Goal: Task Accomplishment & Management: Use online tool/utility

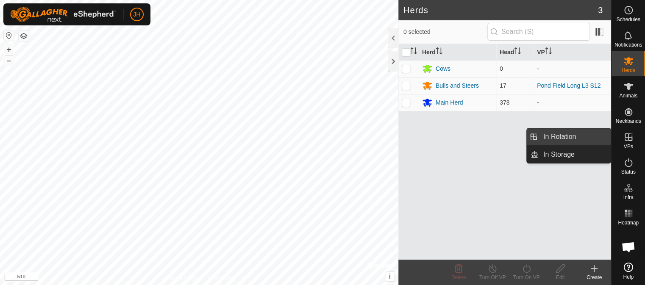
click at [583, 140] on link "In Rotation" at bounding box center [574, 136] width 72 height 17
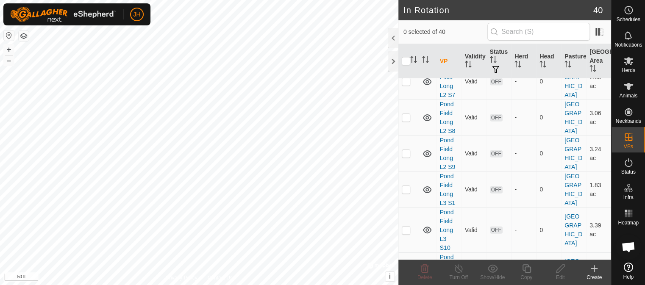
scroll to position [1379, 0]
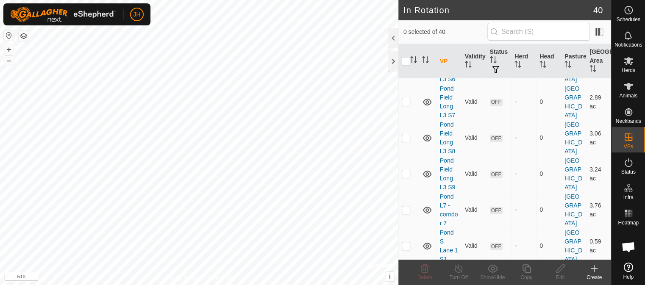
click at [596, 272] on icon at bounding box center [594, 269] width 10 height 10
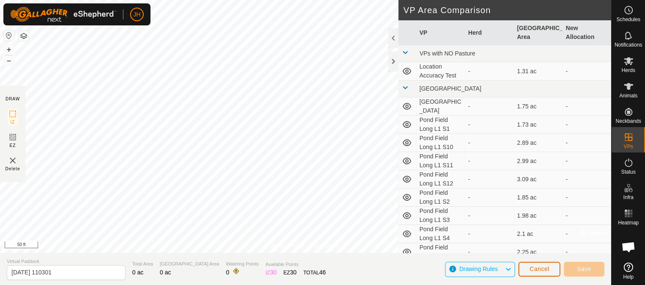
click at [552, 270] on button "Cancel" at bounding box center [539, 269] width 42 height 15
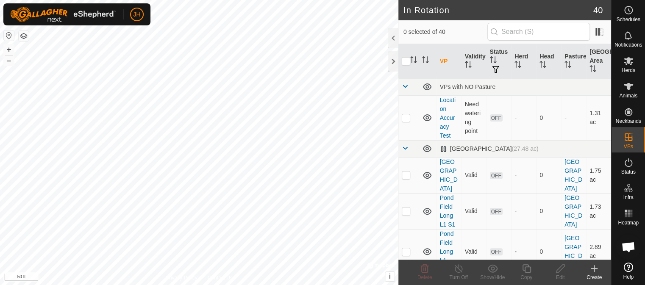
click at [597, 270] on icon at bounding box center [594, 269] width 10 height 10
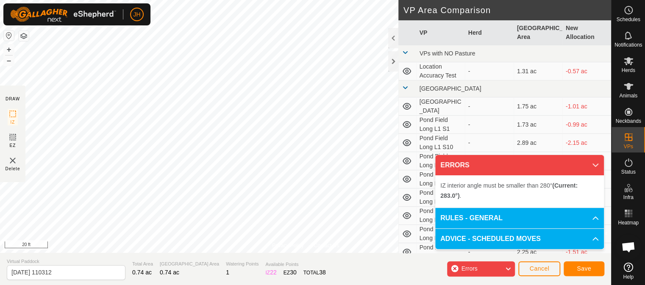
click at [596, 165] on p-accordion-header "ERRORS" at bounding box center [519, 165] width 169 height 20
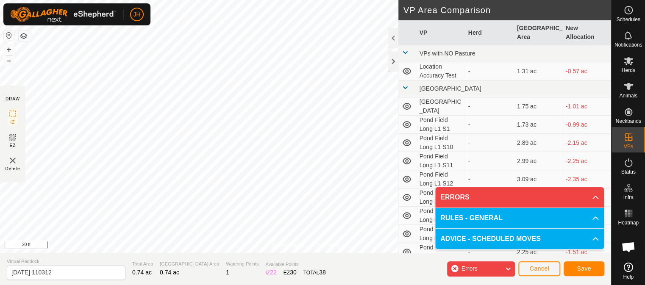
click at [507, 268] on icon at bounding box center [507, 269] width 7 height 11
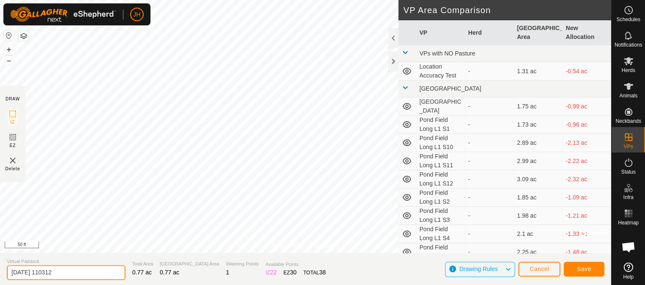
click at [72, 275] on input "[DATE] 110312" at bounding box center [66, 272] width 119 height 15
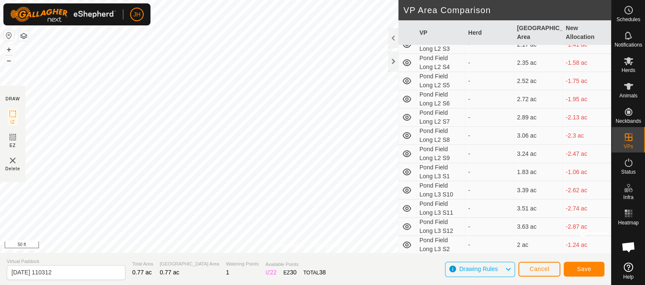
scroll to position [552, 0]
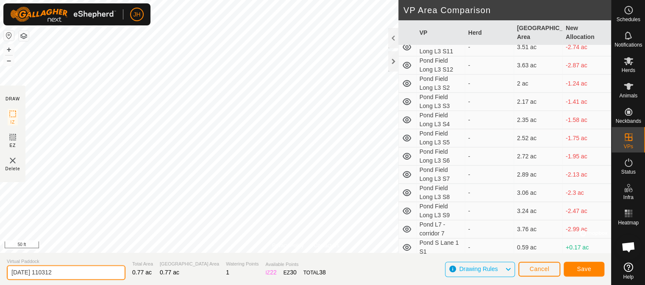
drag, startPoint x: 81, startPoint y: 272, endPoint x: -3, endPoint y: 275, distance: 84.0
click at [7, 275] on input "[DATE] 110312" at bounding box center [66, 272] width 119 height 15
type input "Pond S Lane 1 S2"
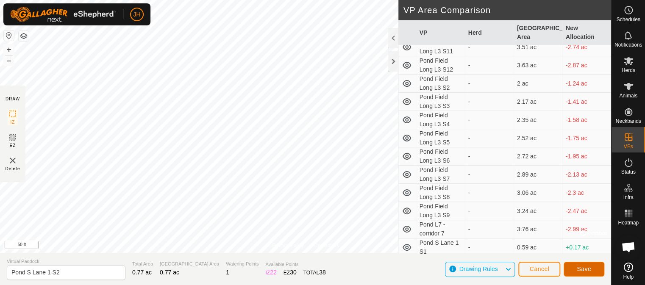
click at [583, 269] on span "Save" at bounding box center [584, 269] width 14 height 7
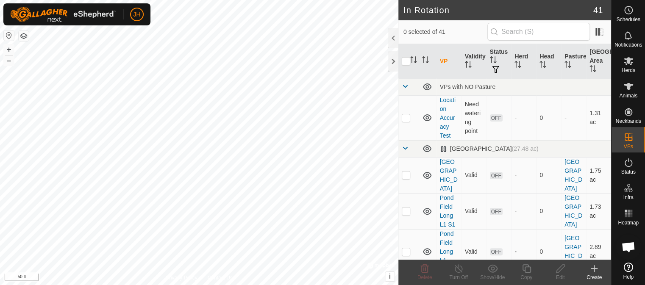
click at [595, 269] on icon at bounding box center [594, 269] width 6 height 0
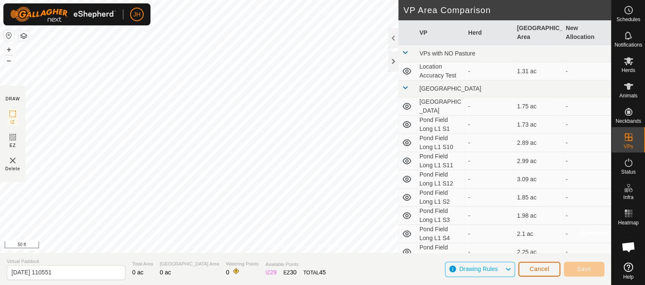
click at [549, 267] on span "Cancel" at bounding box center [539, 269] width 20 height 7
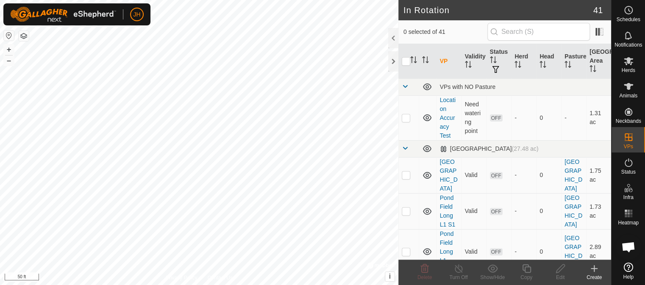
click at [595, 270] on icon at bounding box center [594, 269] width 10 height 10
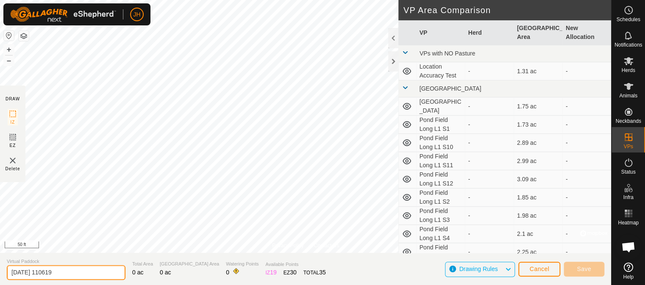
drag, startPoint x: 74, startPoint y: 270, endPoint x: -3, endPoint y: 272, distance: 76.7
click at [7, 272] on input "[DATE] 110619" at bounding box center [66, 272] width 119 height 15
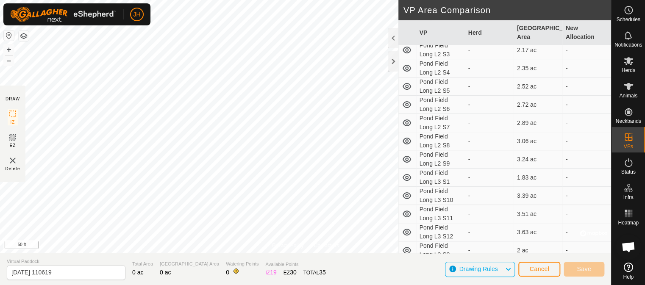
scroll to position [570, 0]
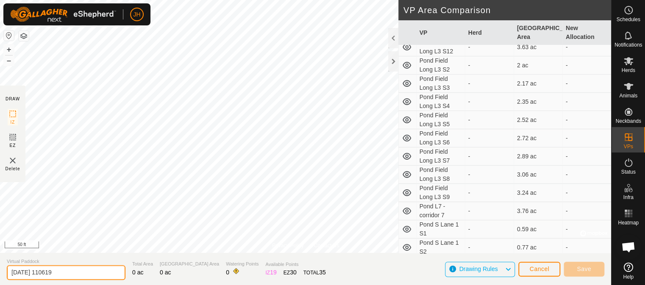
drag, startPoint x: 75, startPoint y: 273, endPoint x: -3, endPoint y: 274, distance: 78.4
click at [7, 274] on input "[DATE] 110619" at bounding box center [66, 272] width 119 height 15
type input "Pond S Lane 1 S3"
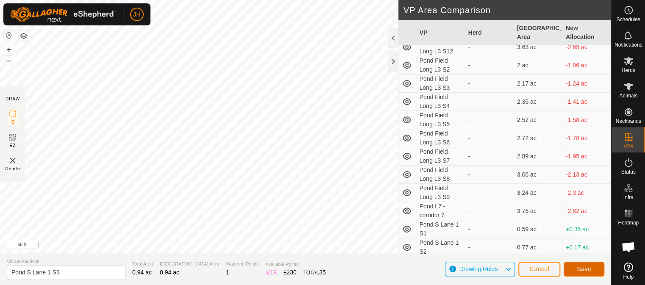
click at [599, 268] on button "Save" at bounding box center [584, 269] width 41 height 15
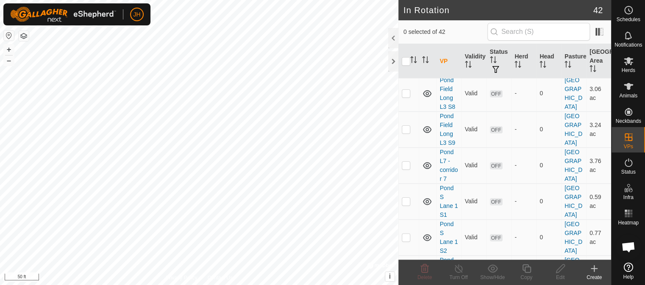
scroll to position [1451, 0]
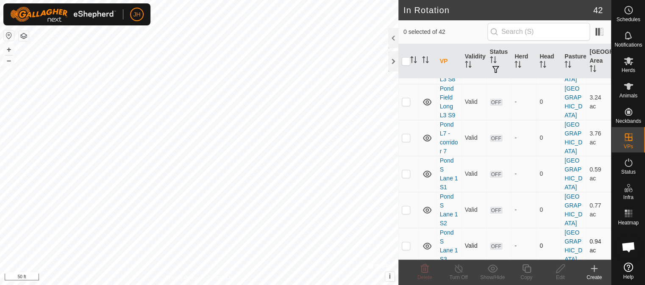
click at [423, 231] on td at bounding box center [428, 246] width 18 height 36
click at [427, 242] on icon at bounding box center [427, 246] width 10 height 10
click at [408, 243] on p-checkbox at bounding box center [406, 245] width 8 height 7
checkbox input "false"
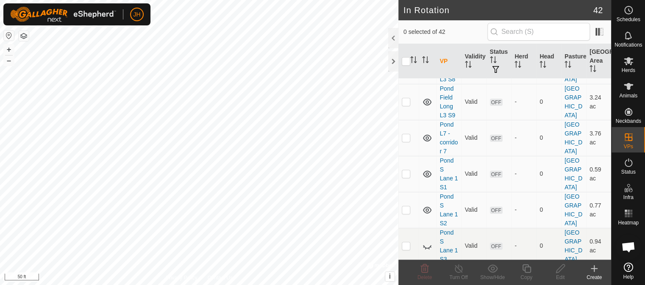
click at [426, 243] on icon at bounding box center [427, 246] width 10 height 10
click at [521, 231] on td "-" at bounding box center [523, 246] width 25 height 36
click at [445, 247] on link "Pond S Lane 1 S3" at bounding box center [449, 245] width 18 height 33
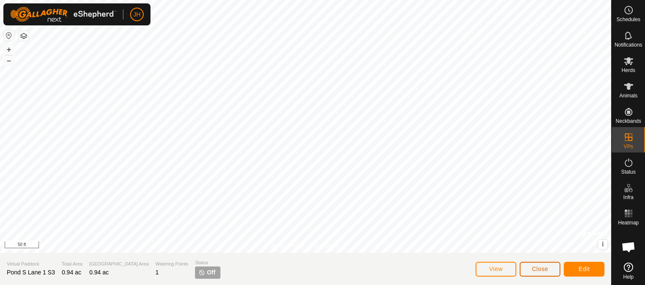
click at [532, 269] on button "Close" at bounding box center [540, 269] width 41 height 15
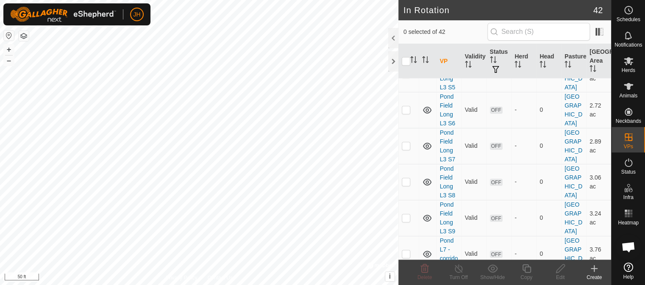
scroll to position [1451, 0]
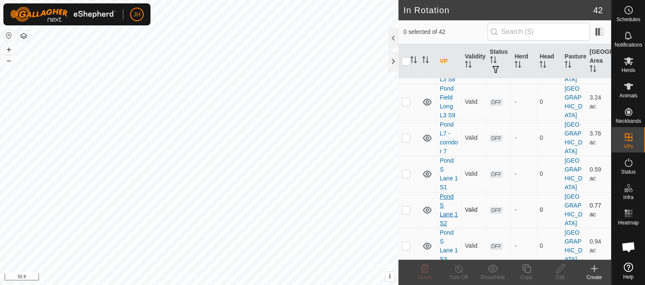
click at [444, 208] on link "Pond S Lane 1 S2" at bounding box center [449, 209] width 18 height 33
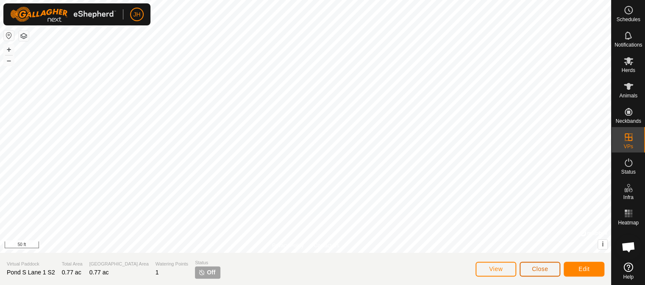
click at [531, 267] on button "Close" at bounding box center [540, 269] width 41 height 15
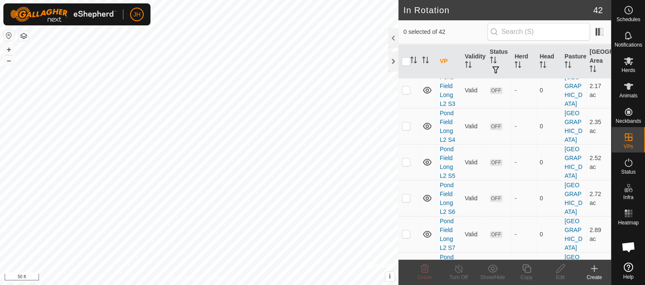
scroll to position [1451, 0]
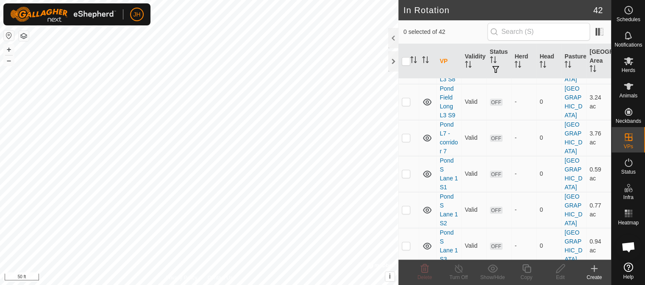
click at [593, 270] on icon at bounding box center [594, 269] width 10 height 10
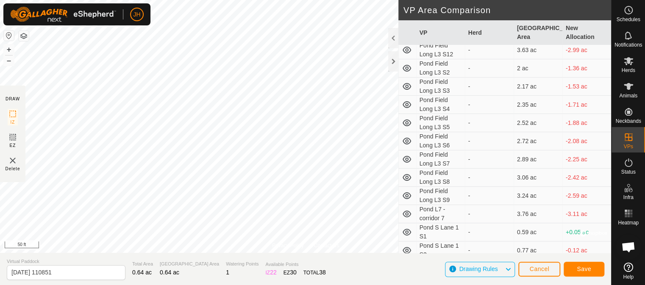
scroll to position [588, 0]
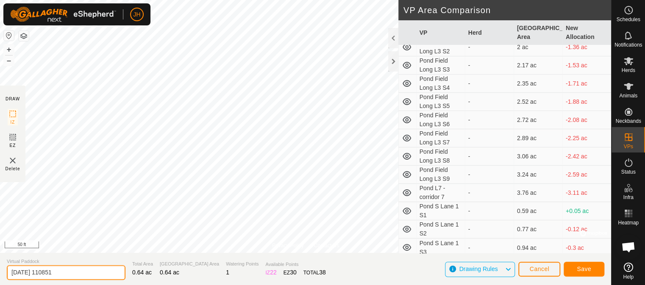
drag, startPoint x: 70, startPoint y: 273, endPoint x: -3, endPoint y: 273, distance: 73.3
click at [7, 273] on input "[DATE] 110851" at bounding box center [66, 272] width 119 height 15
type input "Pond S Lane 2 S1"
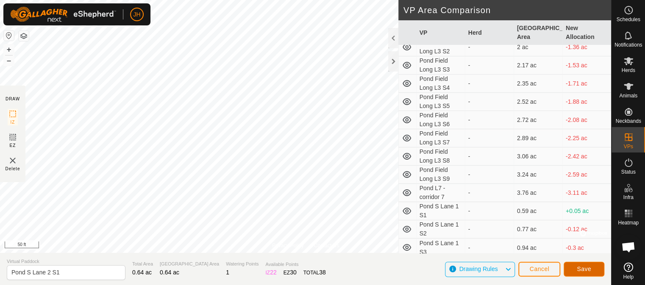
click at [588, 269] on span "Save" at bounding box center [584, 269] width 14 height 7
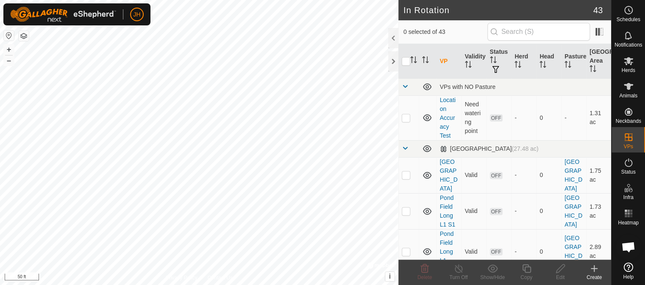
click at [594, 269] on icon at bounding box center [594, 269] width 0 height 6
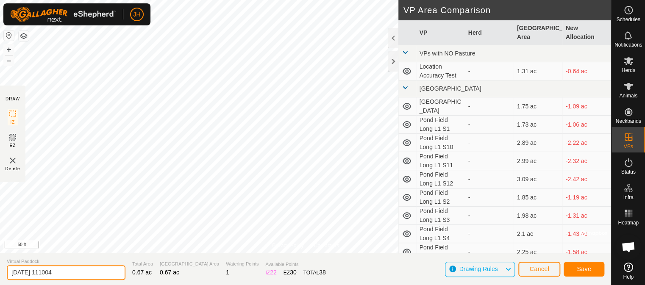
drag, startPoint x: 77, startPoint y: 273, endPoint x: 8, endPoint y: 269, distance: 69.3
click at [7, 273] on input "[DATE] 111004" at bounding box center [66, 272] width 119 height 15
type input "Pond S Lane 2 S2"
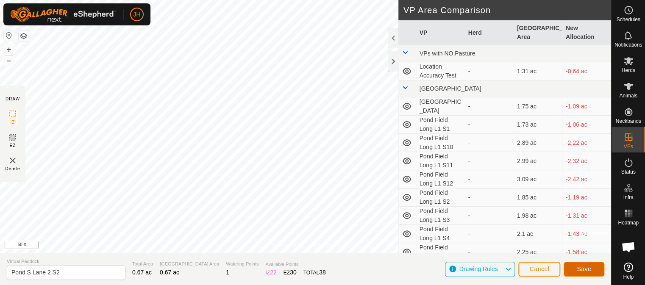
click at [585, 269] on span "Save" at bounding box center [584, 269] width 14 height 7
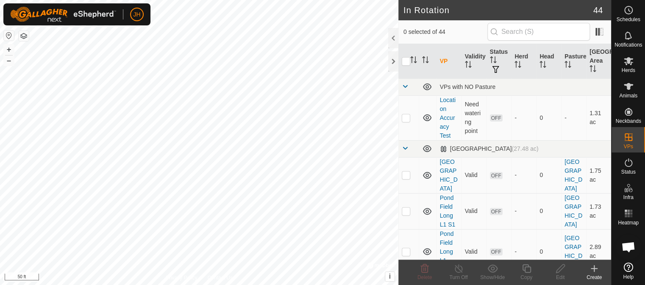
click at [594, 269] on icon at bounding box center [594, 269] width 6 height 0
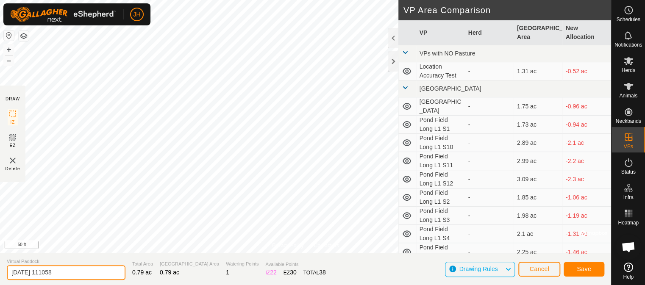
drag, startPoint x: 62, startPoint y: 273, endPoint x: -3, endPoint y: 258, distance: 66.9
click at [7, 265] on input "[DATE] 111058" at bounding box center [66, 272] width 119 height 15
type input "Pond S Lane 2 S3"
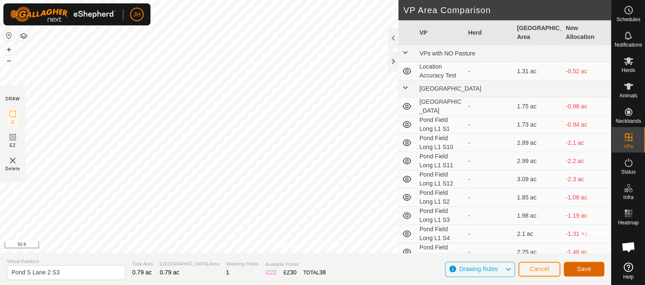
click at [582, 266] on span "Save" at bounding box center [584, 269] width 14 height 7
